Goal: Information Seeking & Learning: Understand process/instructions

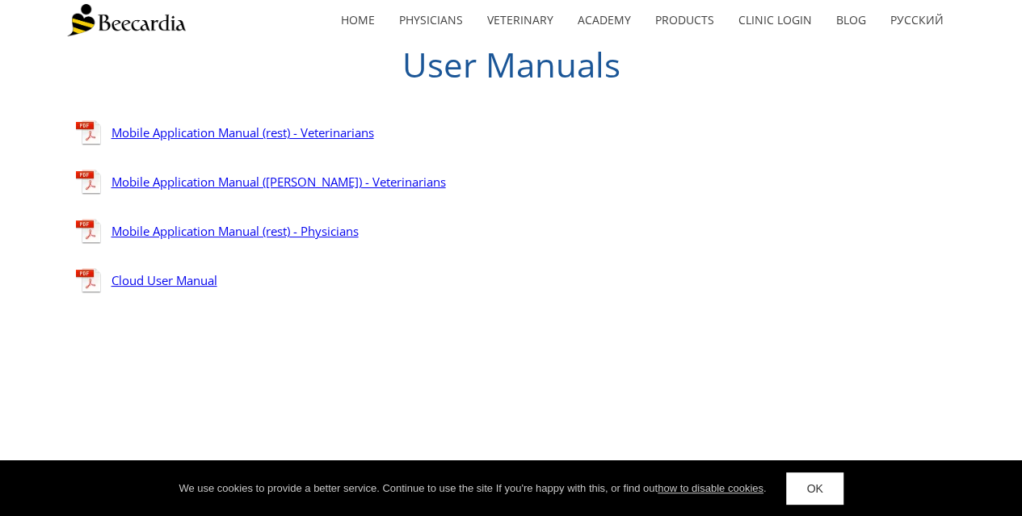
click at [284, 137] on link "Mobile Application Manual (rest) - Veterinarians" at bounding box center [242, 132] width 263 height 16
click at [289, 181] on link "Mobile Application Manual (Holter) - Veterinarians" at bounding box center [278, 182] width 334 height 16
click at [173, 283] on link "Cloud User Manual" at bounding box center [164, 280] width 106 height 16
click at [368, 31] on link "home" at bounding box center [358, 20] width 58 height 37
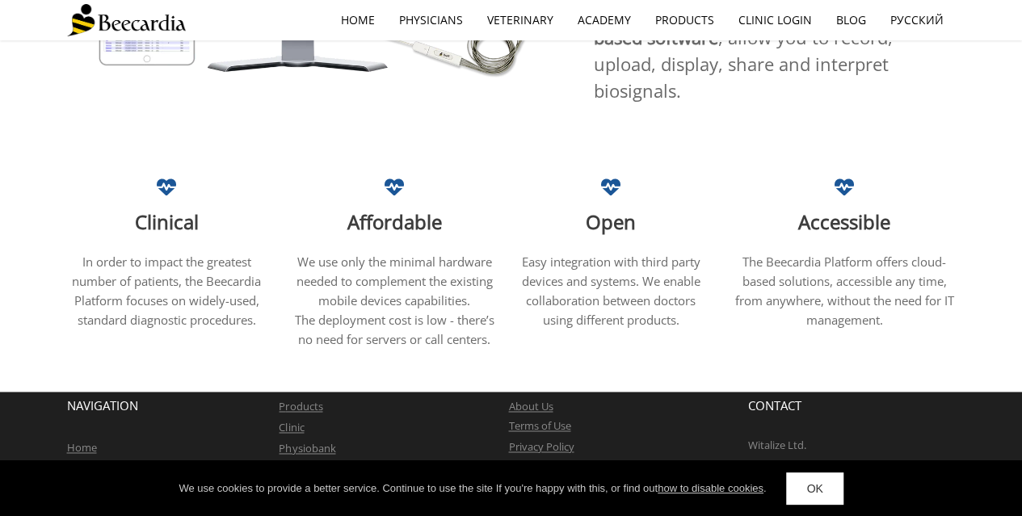
scroll to position [1073, 0]
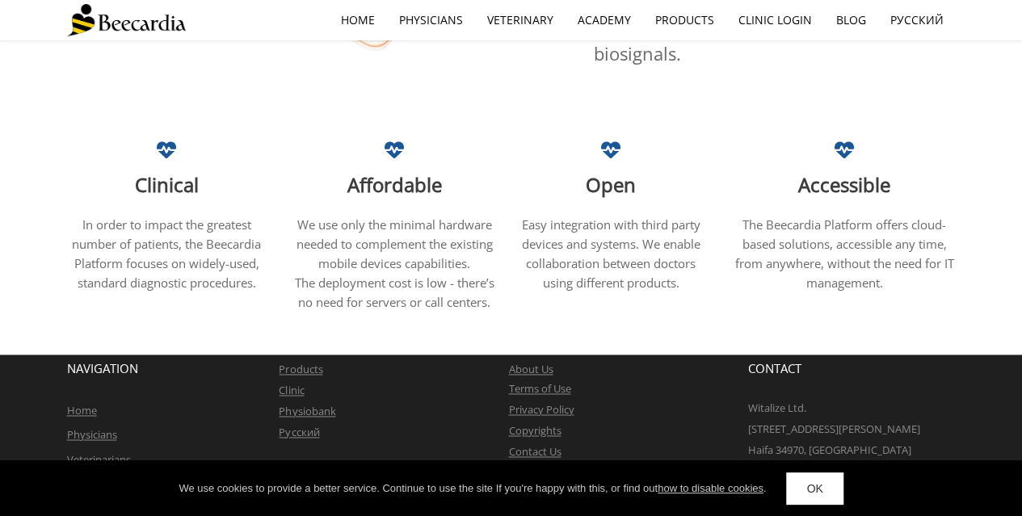
drag, startPoint x: 112, startPoint y: 442, endPoint x: 99, endPoint y: 450, distance: 15.9
click at [99, 450] on p "Veterinarians" at bounding box center [173, 458] width 212 height 24
click at [99, 452] on link "Veterinarians" at bounding box center [99, 459] width 64 height 15
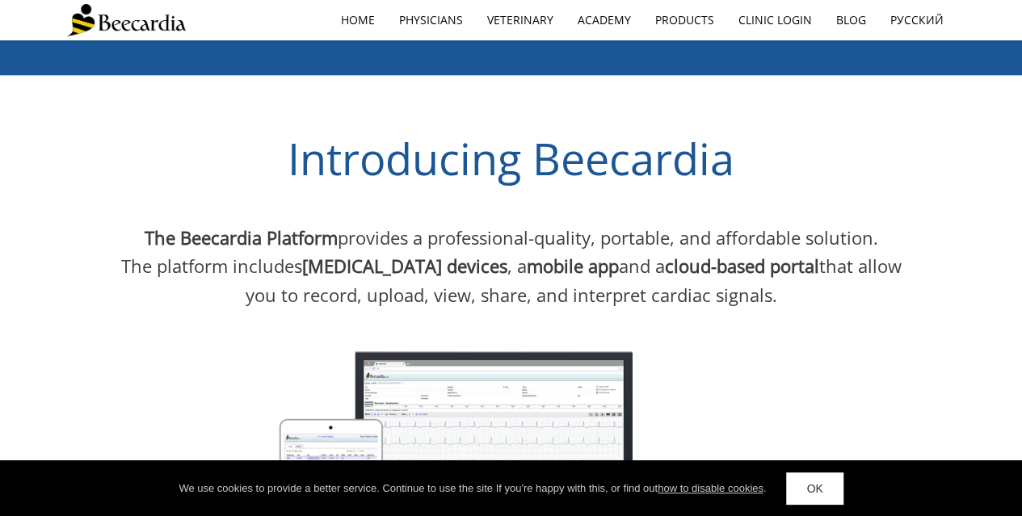
scroll to position [902, 0]
